Goal: Information Seeking & Learning: Learn about a topic

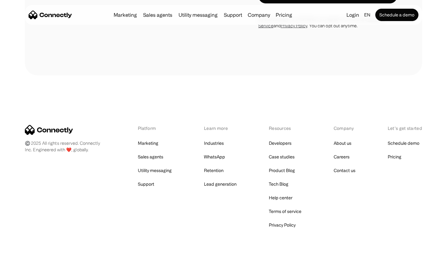
scroll to position [2017, 0]
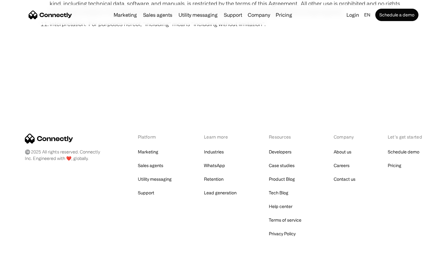
scroll to position [2281, 0]
